Goal: Information Seeking & Learning: Check status

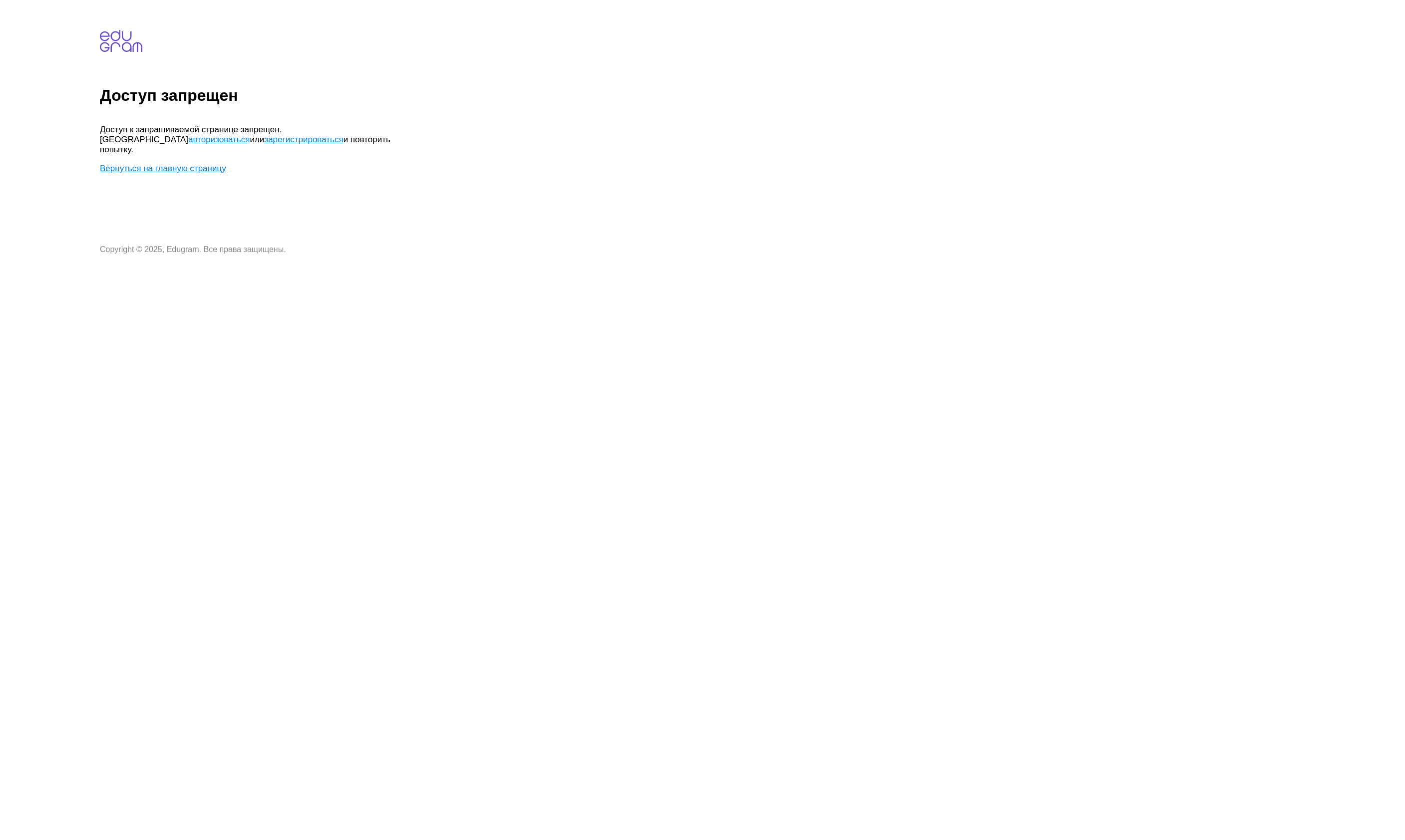
click at [1324, 165] on body "Доступ запрещен Доступ к запрашиваемой странице запрещен. Попробуйте авторизова…" at bounding box center [751, 129] width 1302 height 251
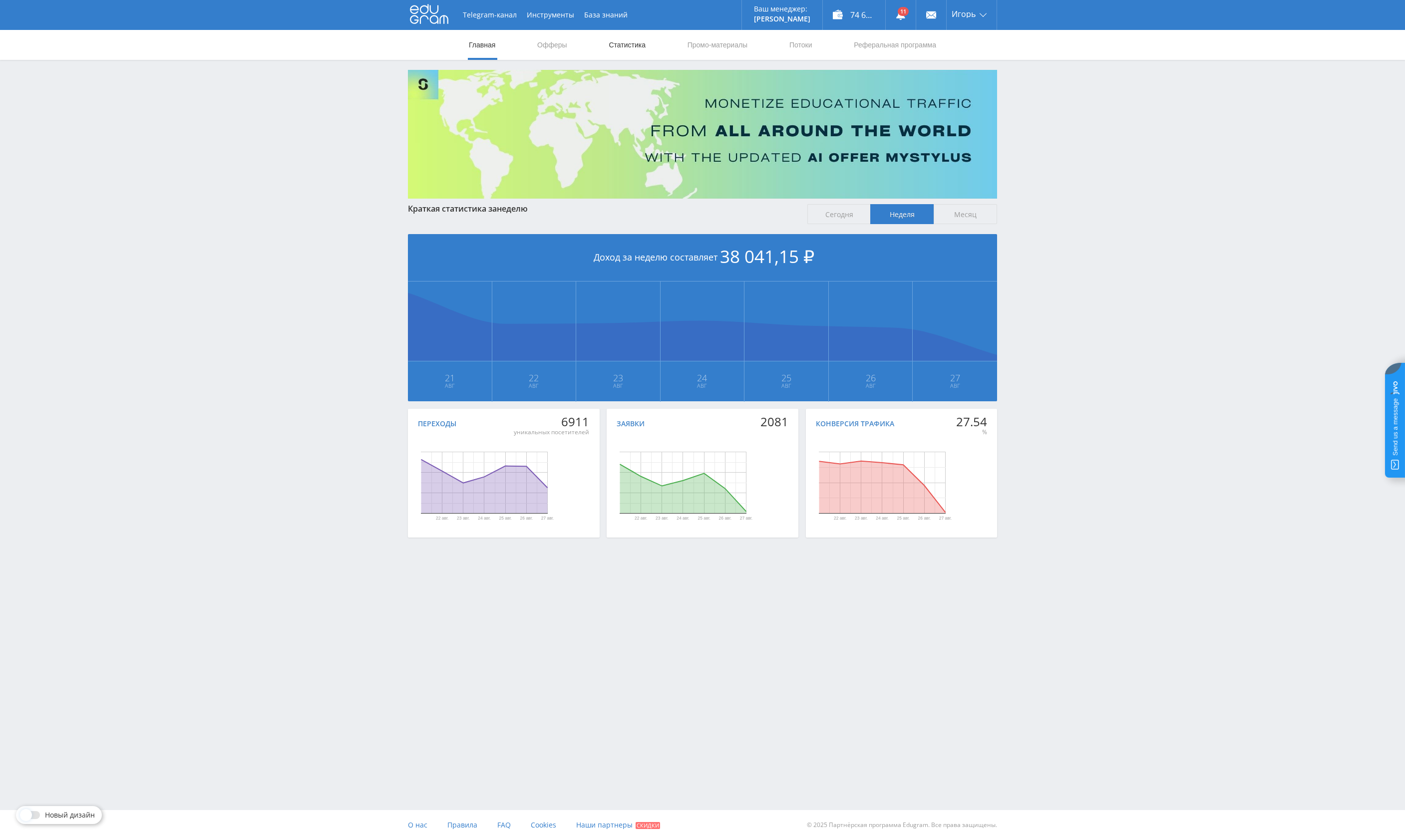
click at [615, 44] on link "Статистика" at bounding box center [627, 45] width 39 height 30
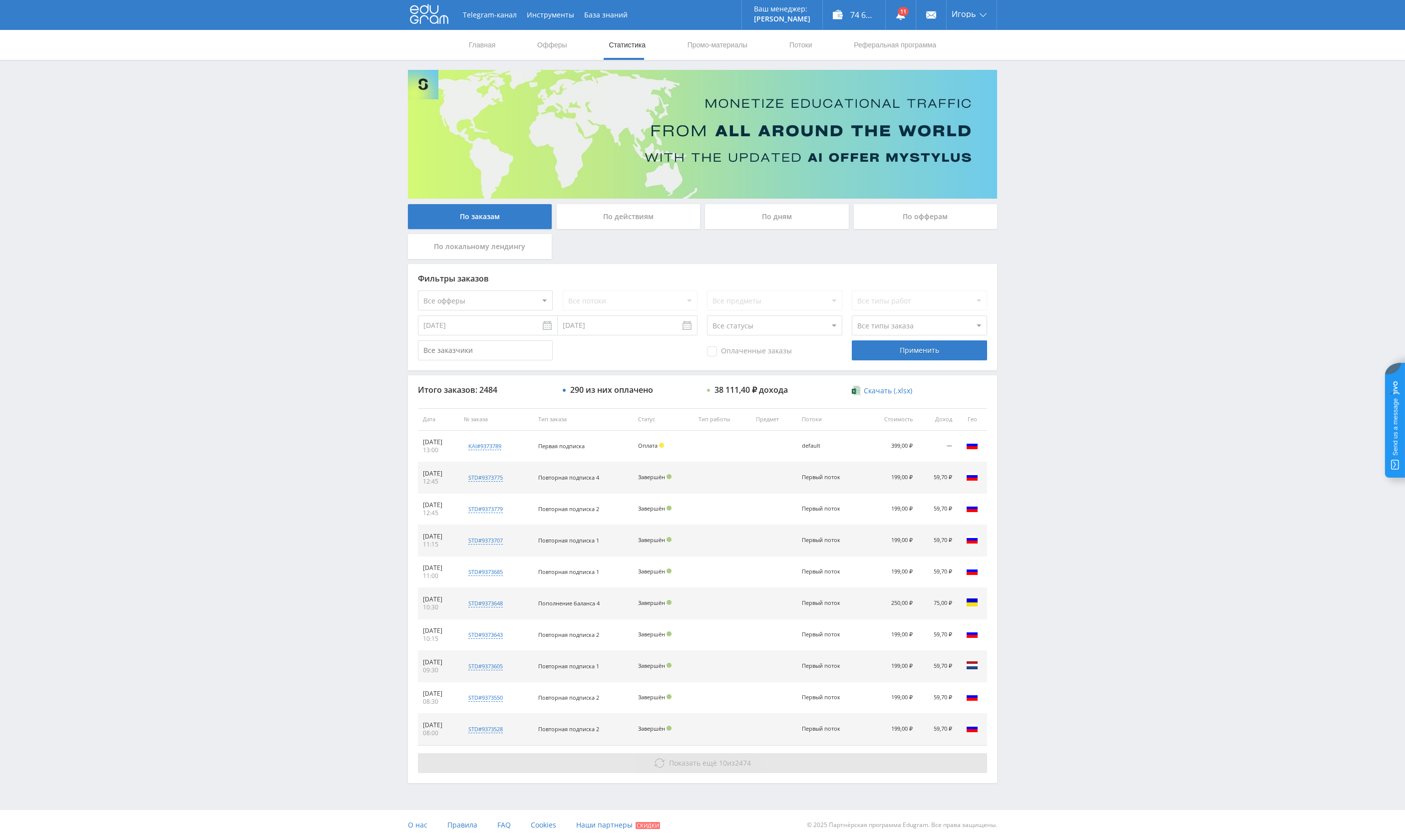
click at [681, 764] on span "Показать ещё" at bounding box center [693, 762] width 48 height 9
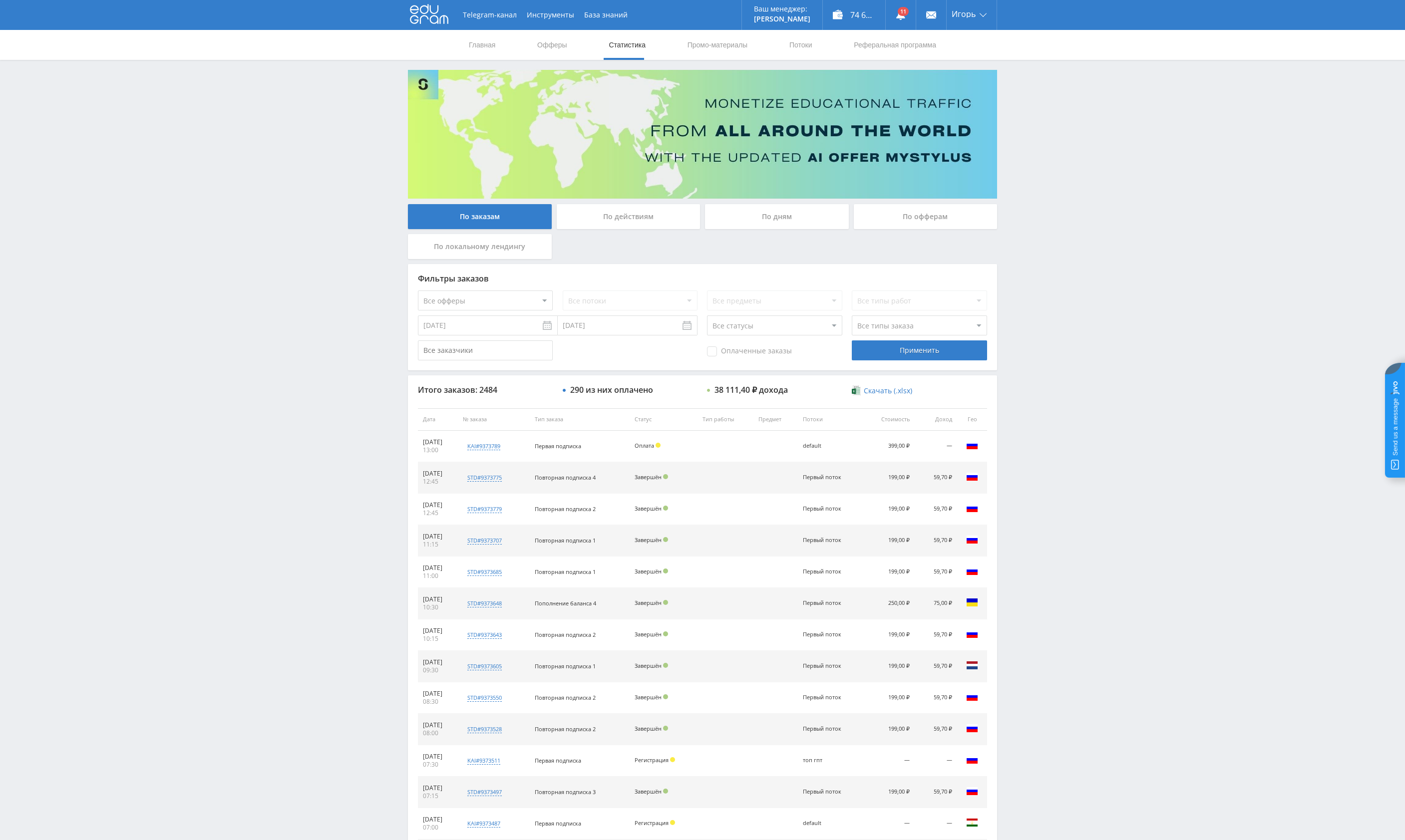
click at [418, 290] on select "Все офферы MyStylus MyStylus - Revshare Кампус AI Studybay Автор24 Studybay Bra…" at bounding box center [485, 300] width 135 height 20
select select "340"
click at [418, 290] on select "Все офферы MyStylus MyStylus - Revshare Кампус AI Studybay Автор24 Studybay Bra…" at bounding box center [485, 300] width 135 height 20
select select "376"
click at [934, 356] on div "Применить" at bounding box center [919, 351] width 135 height 20
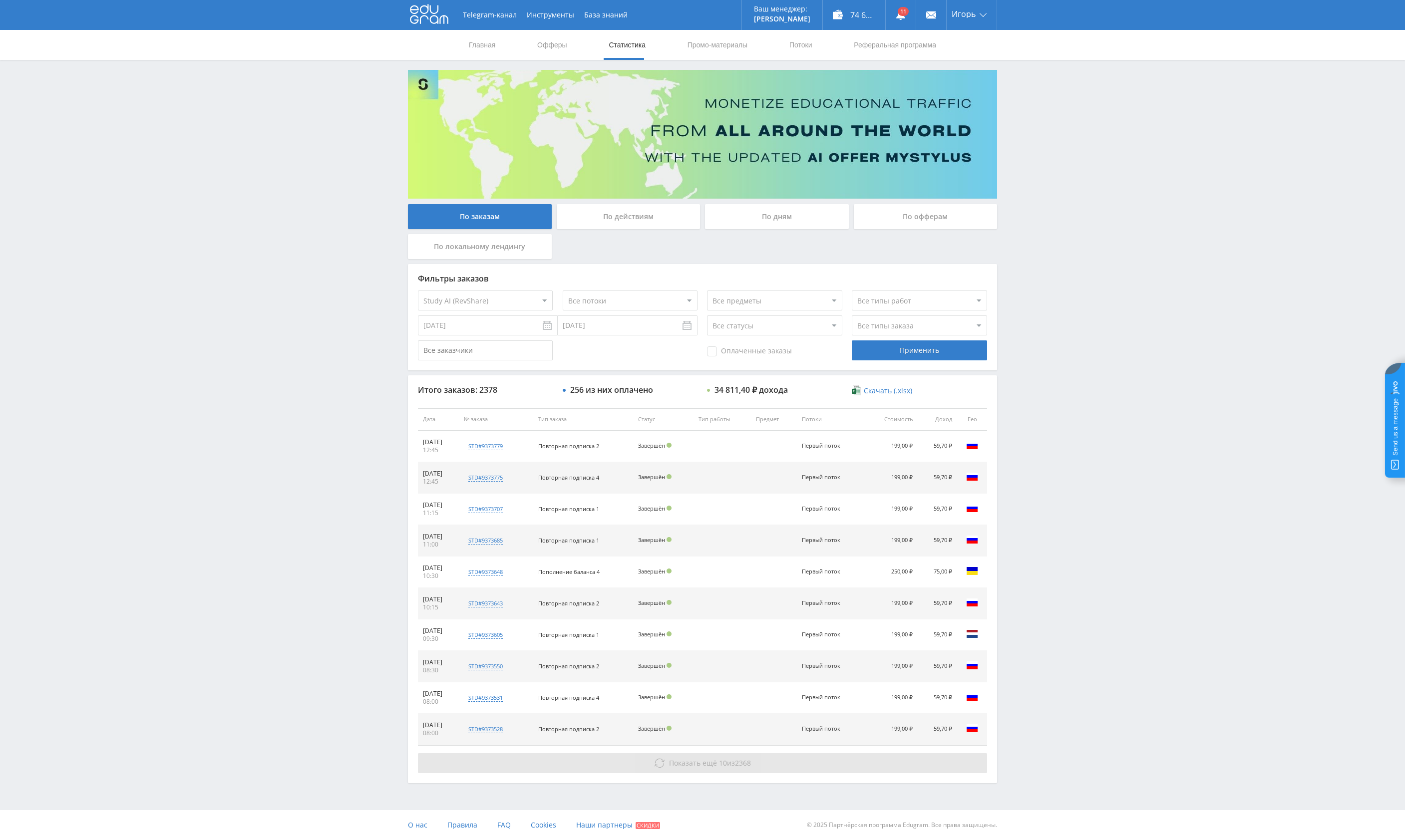
click at [699, 761] on span "Показать ещё" at bounding box center [693, 762] width 48 height 9
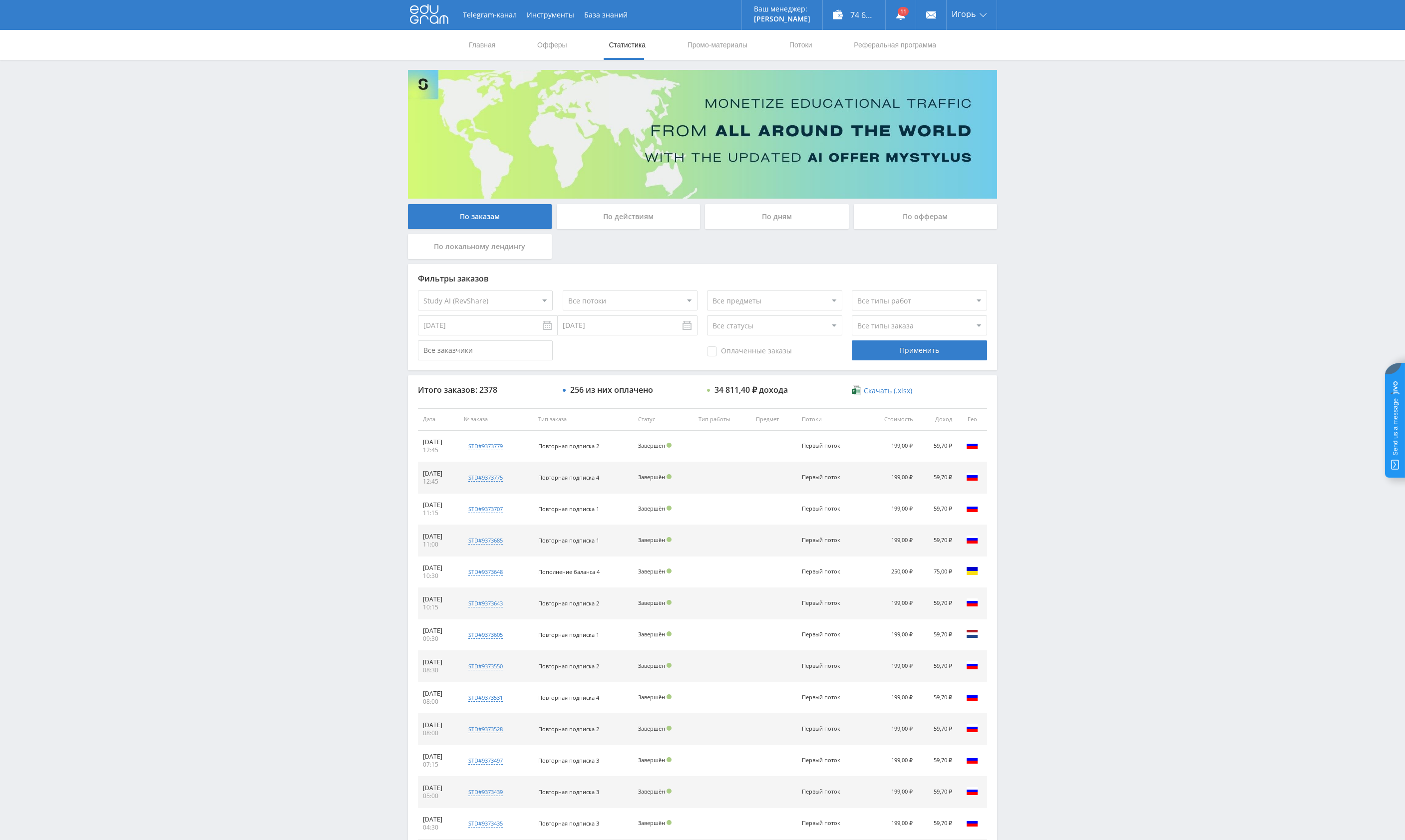
click at [894, 222] on div "По офферам" at bounding box center [926, 217] width 144 height 25
click at [0, 0] on input "По офферам" at bounding box center [0, 0] width 0 height 0
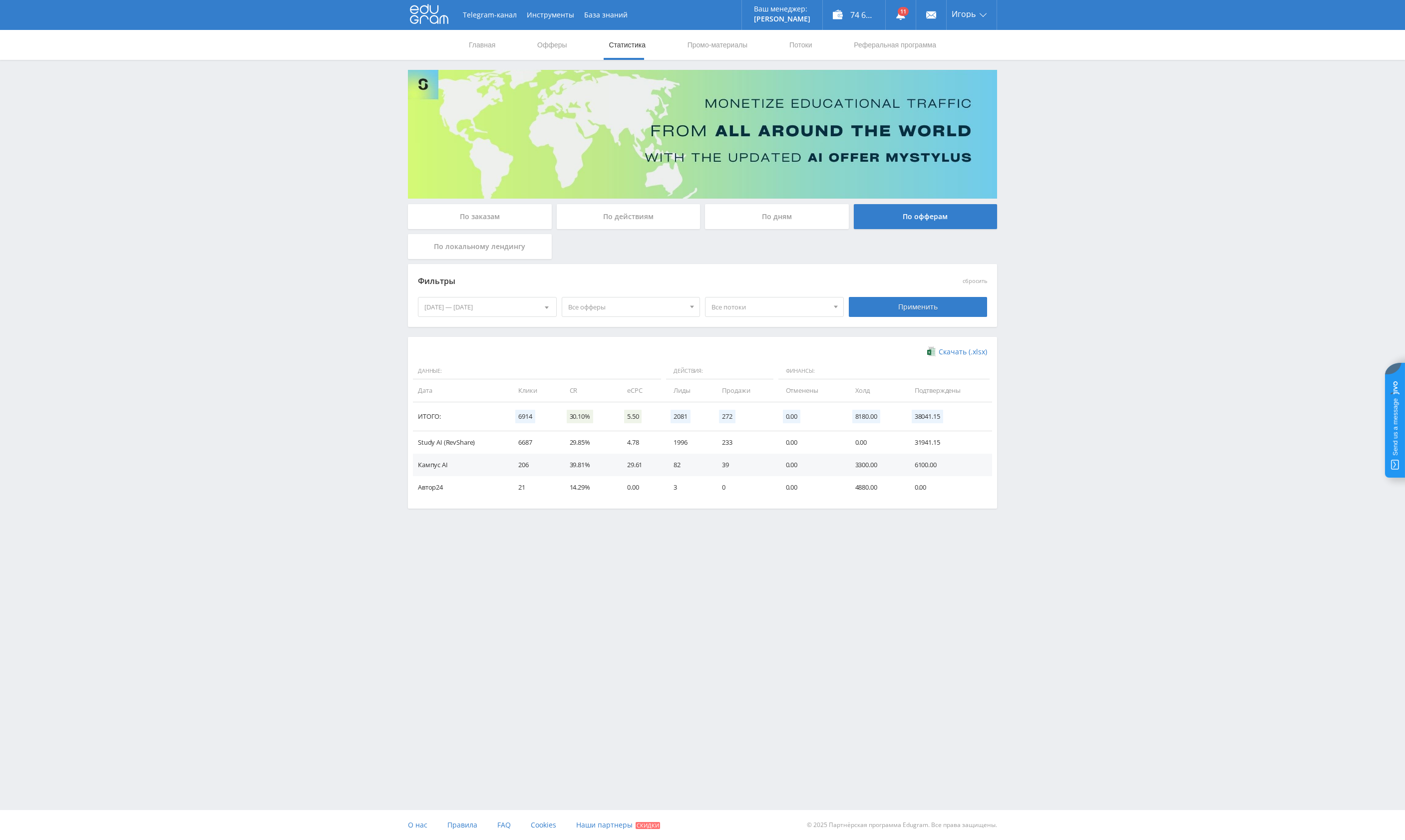
click at [802, 222] on div "По дням" at bounding box center [777, 217] width 144 height 25
click at [0, 0] on input "По дням" at bounding box center [0, 0] width 0 height 0
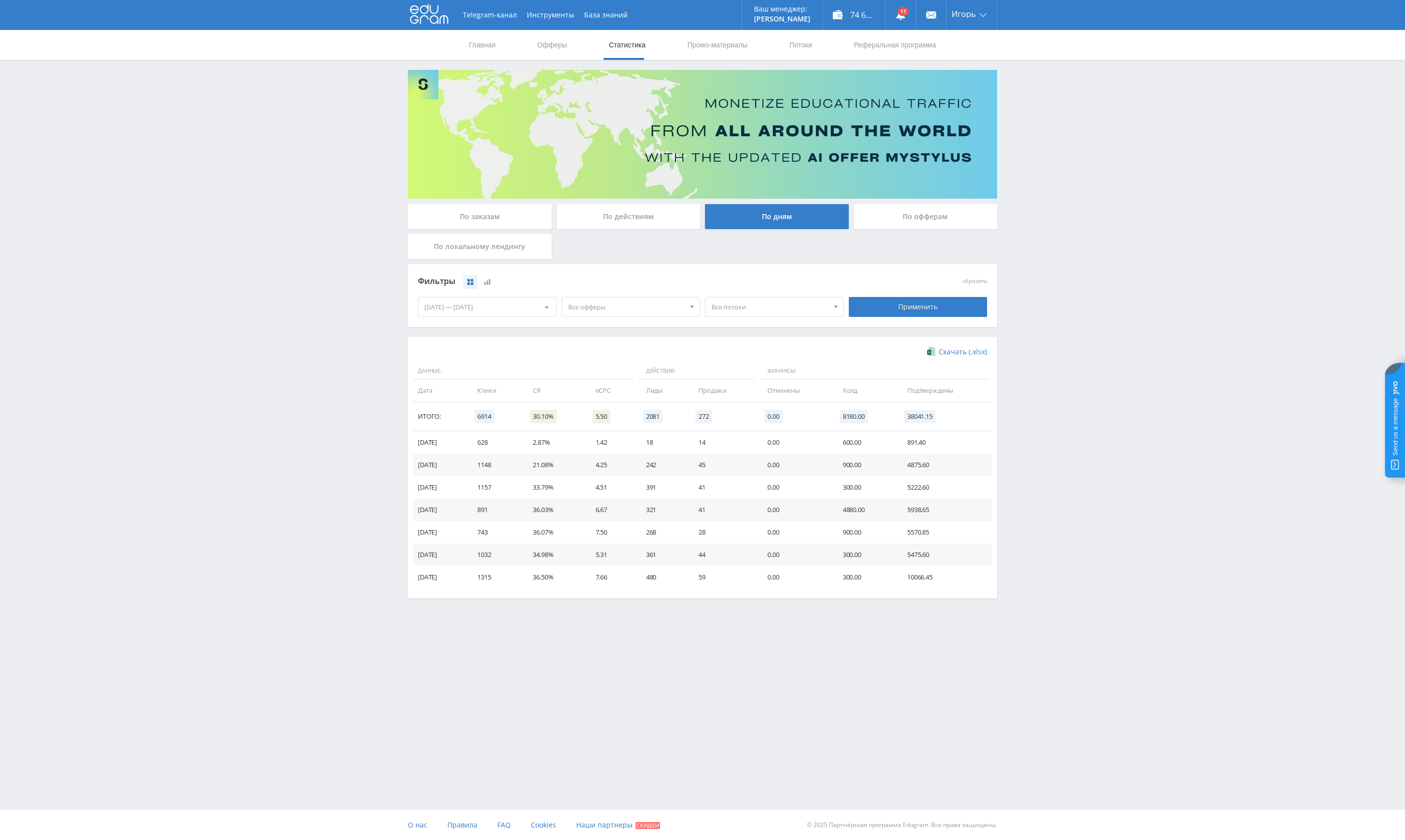
click at [473, 244] on div "По локальному лендингу" at bounding box center [480, 246] width 144 height 25
click at [0, 0] on input "По локальному лендингу" at bounding box center [0, 0] width 0 height 0
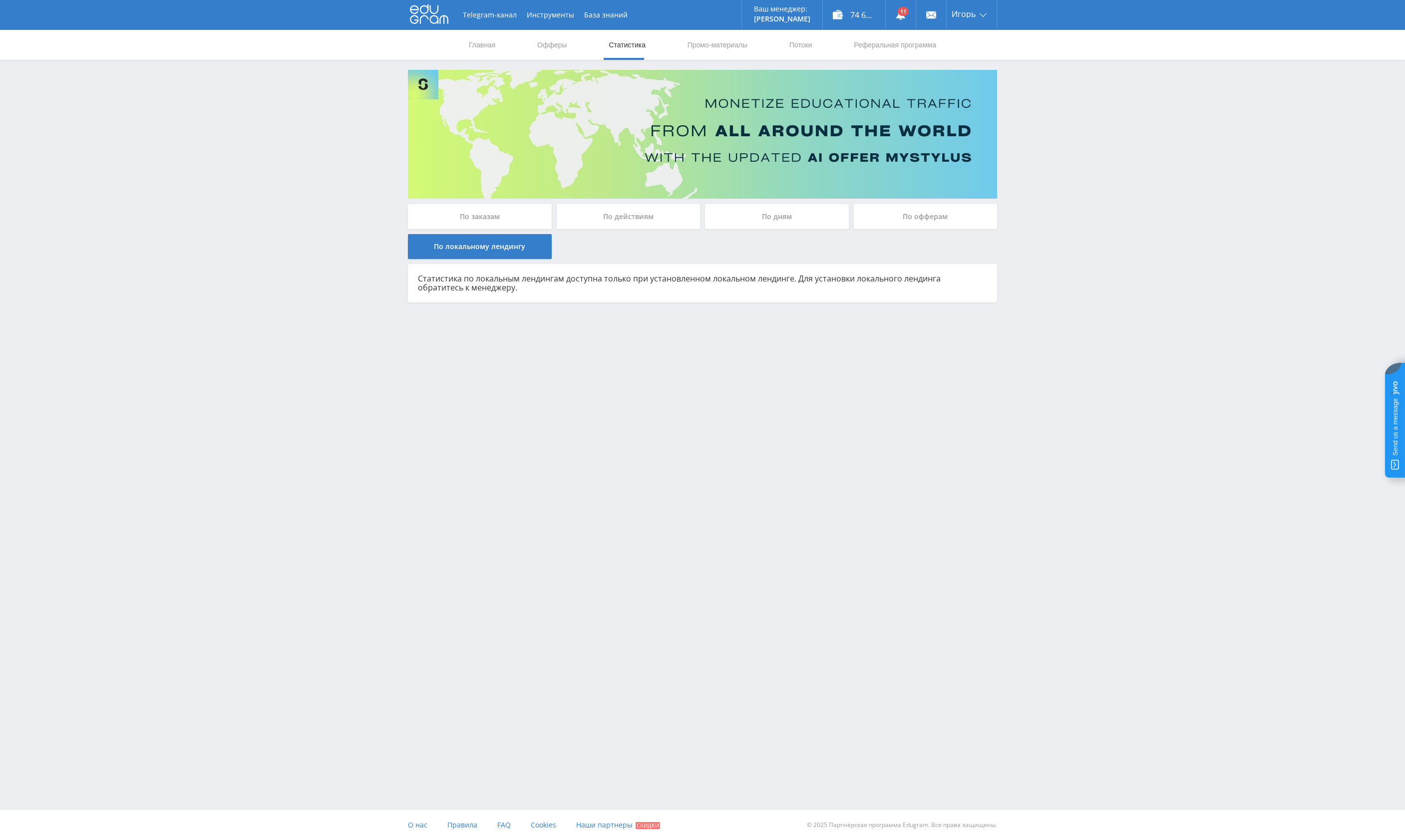
click at [631, 216] on div "По действиям" at bounding box center [628, 217] width 144 height 25
click at [0, 0] on input "По действиям" at bounding box center [0, 0] width 0 height 0
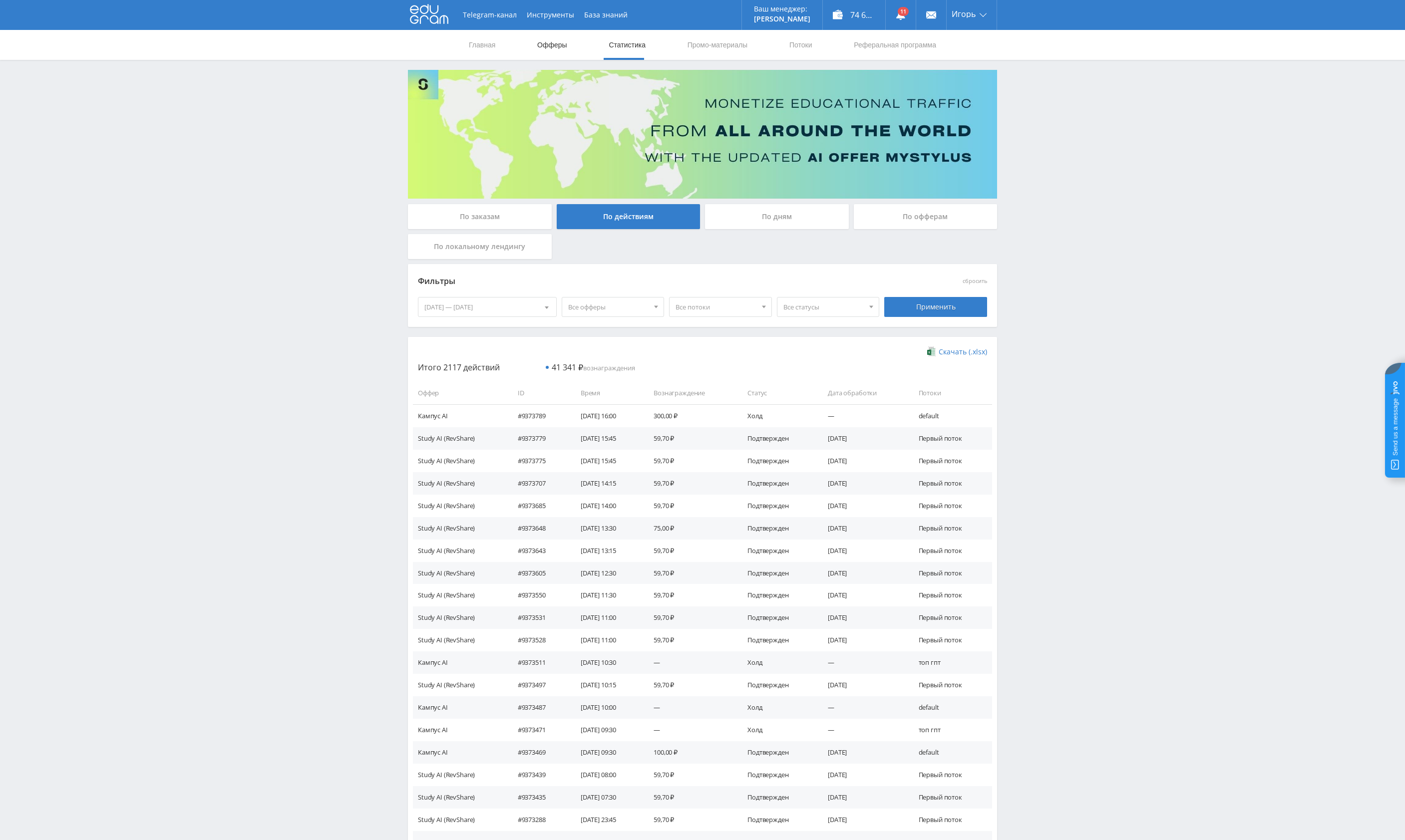
click at [539, 47] on link "Офферы" at bounding box center [552, 45] width 32 height 30
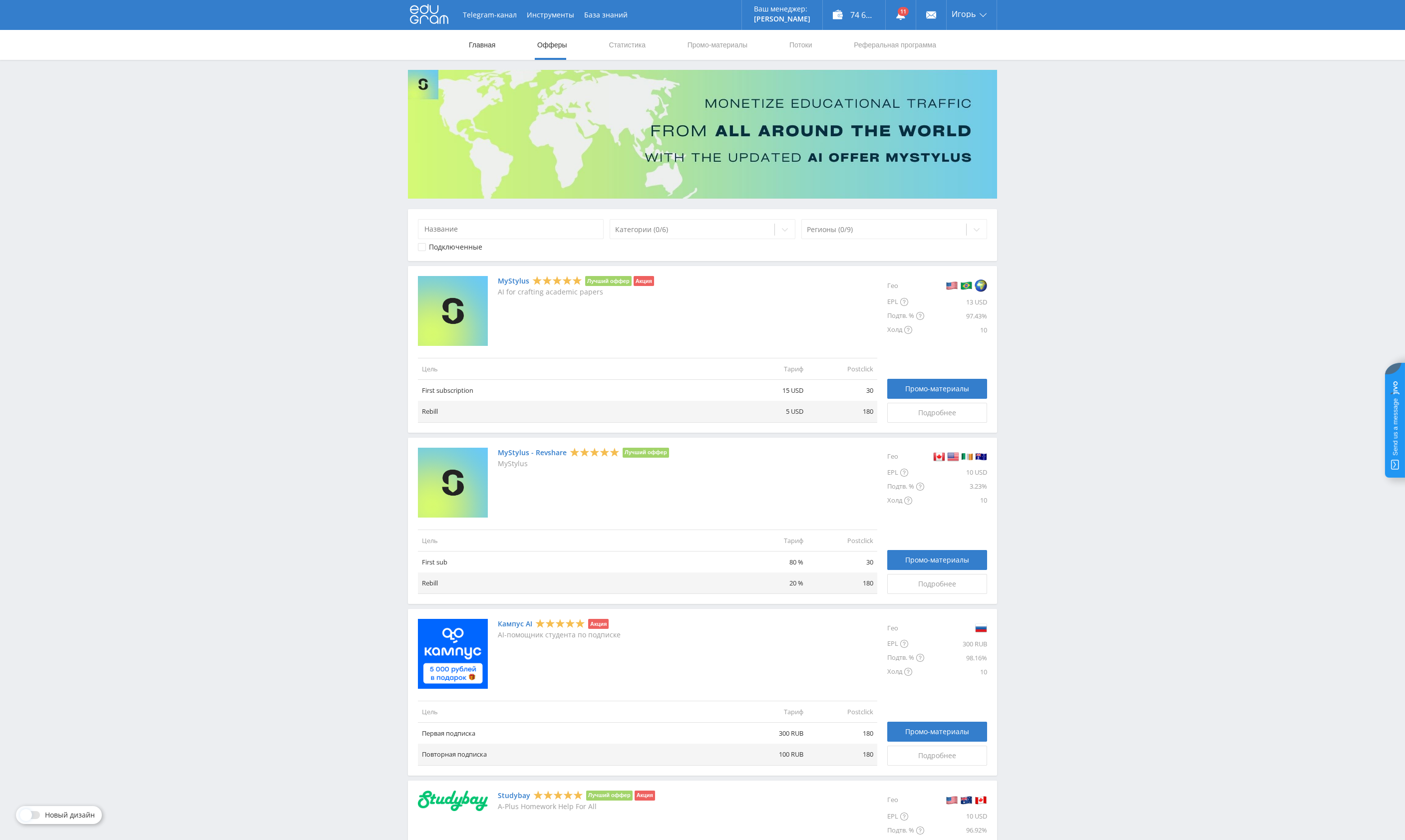
click at [492, 52] on link "Главная" at bounding box center [482, 45] width 28 height 30
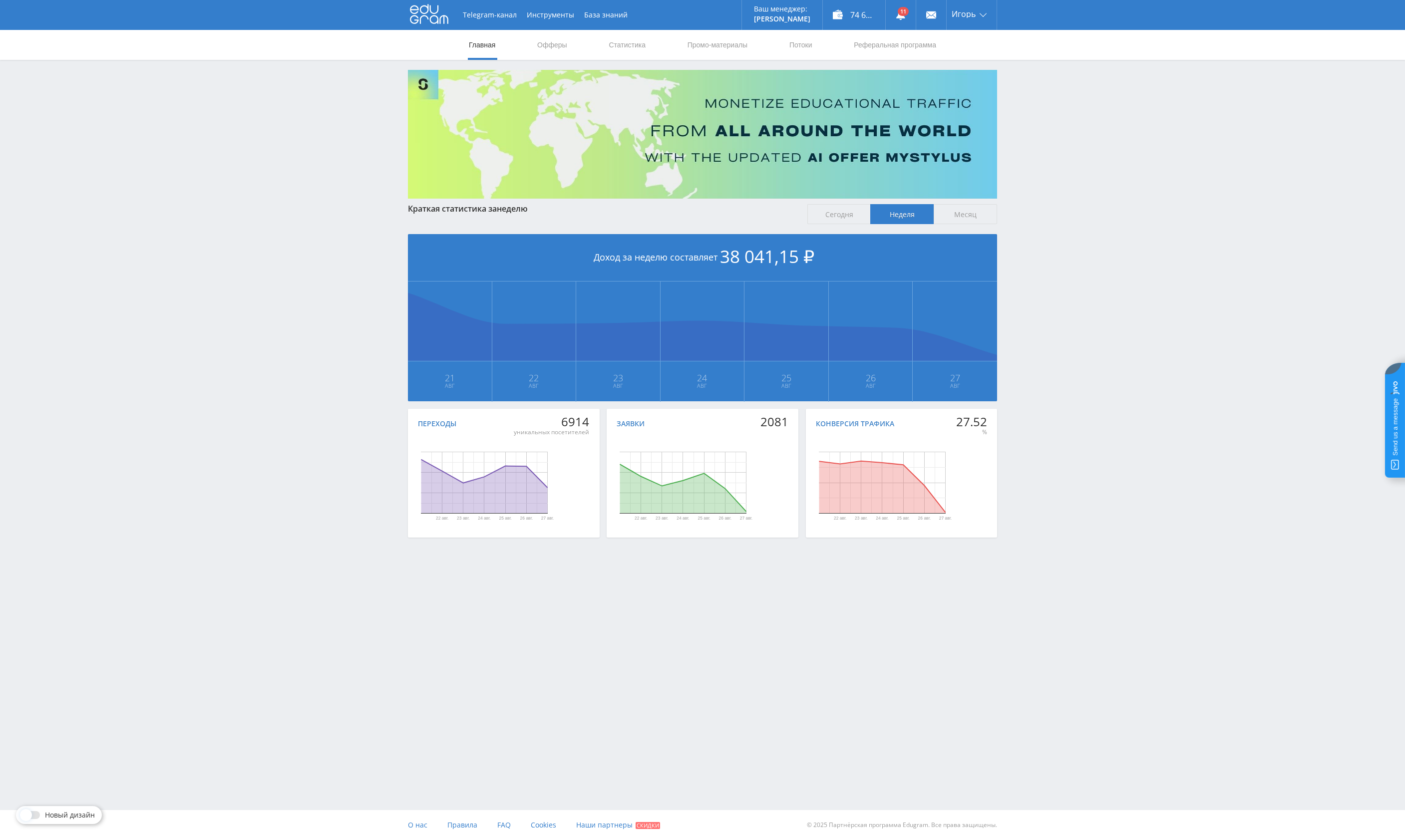
click at [976, 78] on link "Выход" at bounding box center [972, 76] width 50 height 18
